Goal: Find specific page/section: Find specific page/section

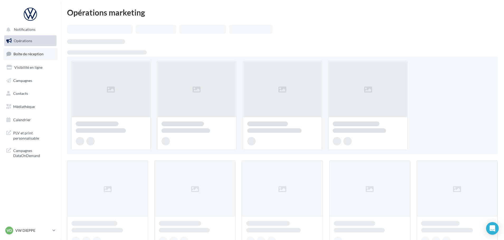
click at [21, 52] on span "Boîte de réception" at bounding box center [28, 54] width 30 height 4
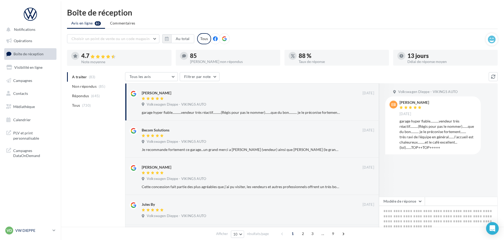
click at [29, 234] on div "VD VW DIEPPE vw-die-vau" at bounding box center [27, 231] width 45 height 8
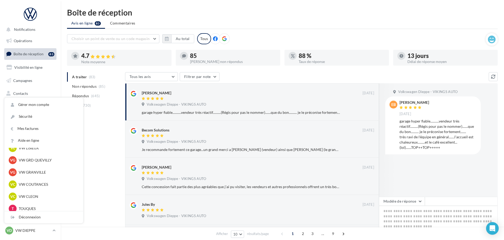
scroll to position [132, 0]
click at [34, 183] on p "VW COUTANCES" at bounding box center [48, 182] width 58 height 5
